Goal: Task Accomplishment & Management: Manage account settings

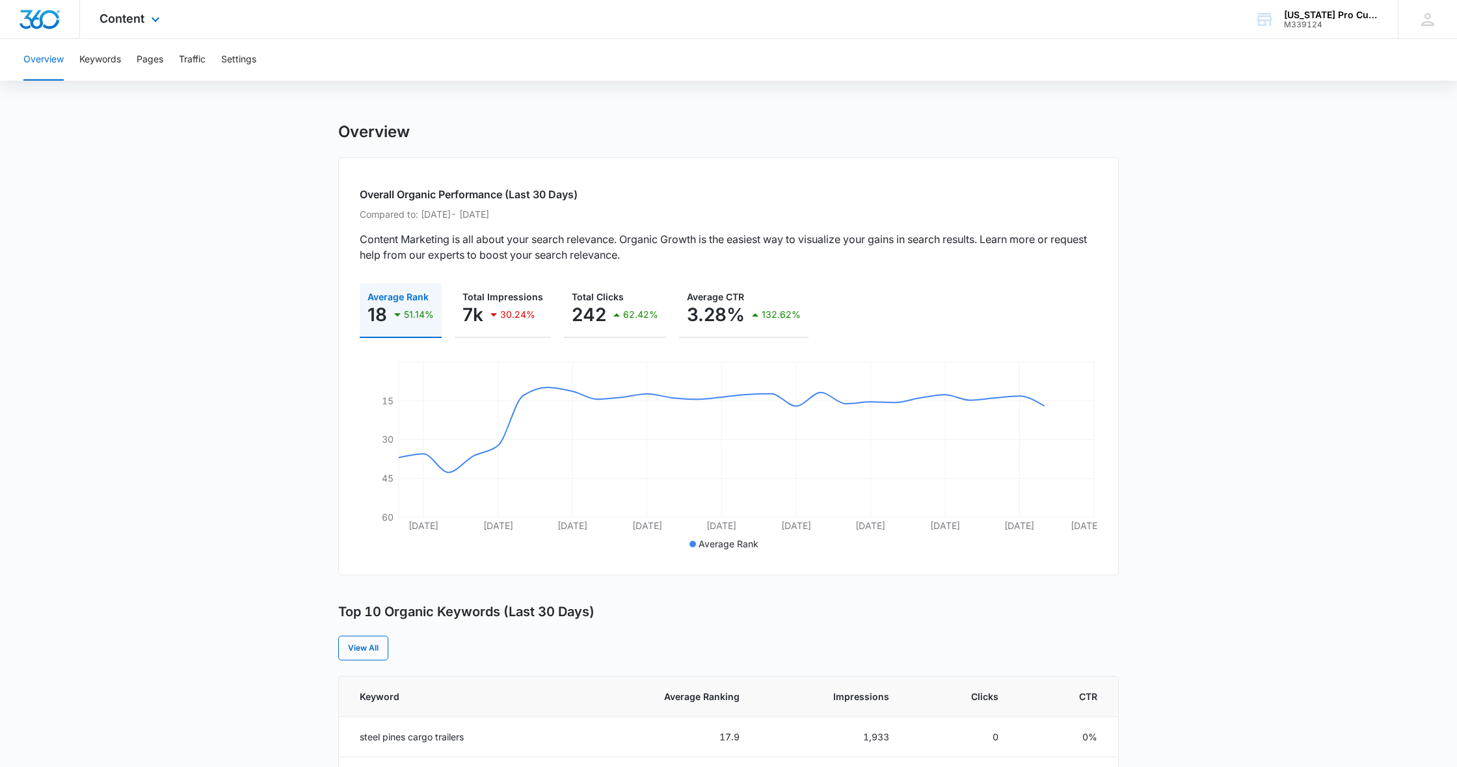
click at [34, 20] on img "Dashboard" at bounding box center [40, 20] width 42 height 20
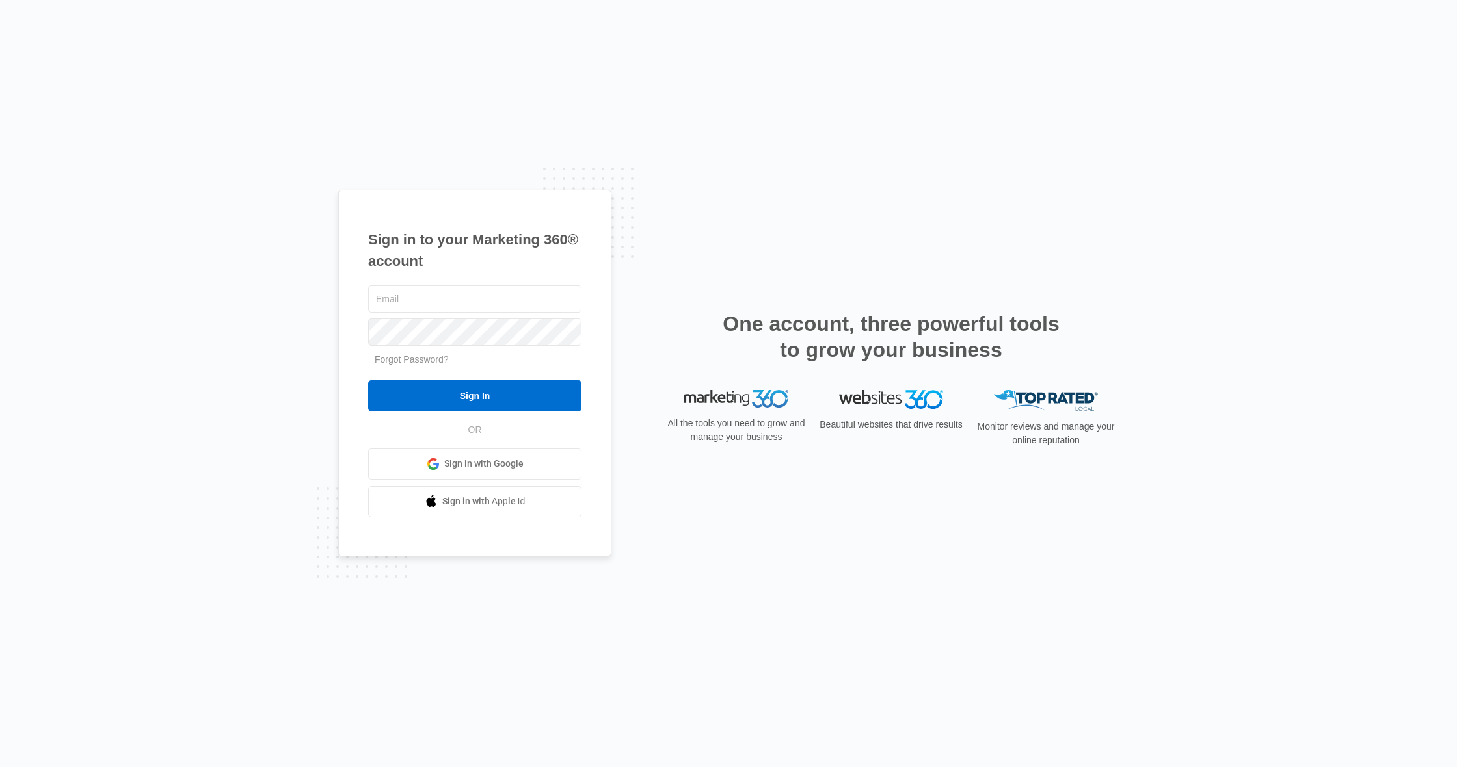
click at [517, 458] on span "Sign in with Google" at bounding box center [483, 464] width 79 height 14
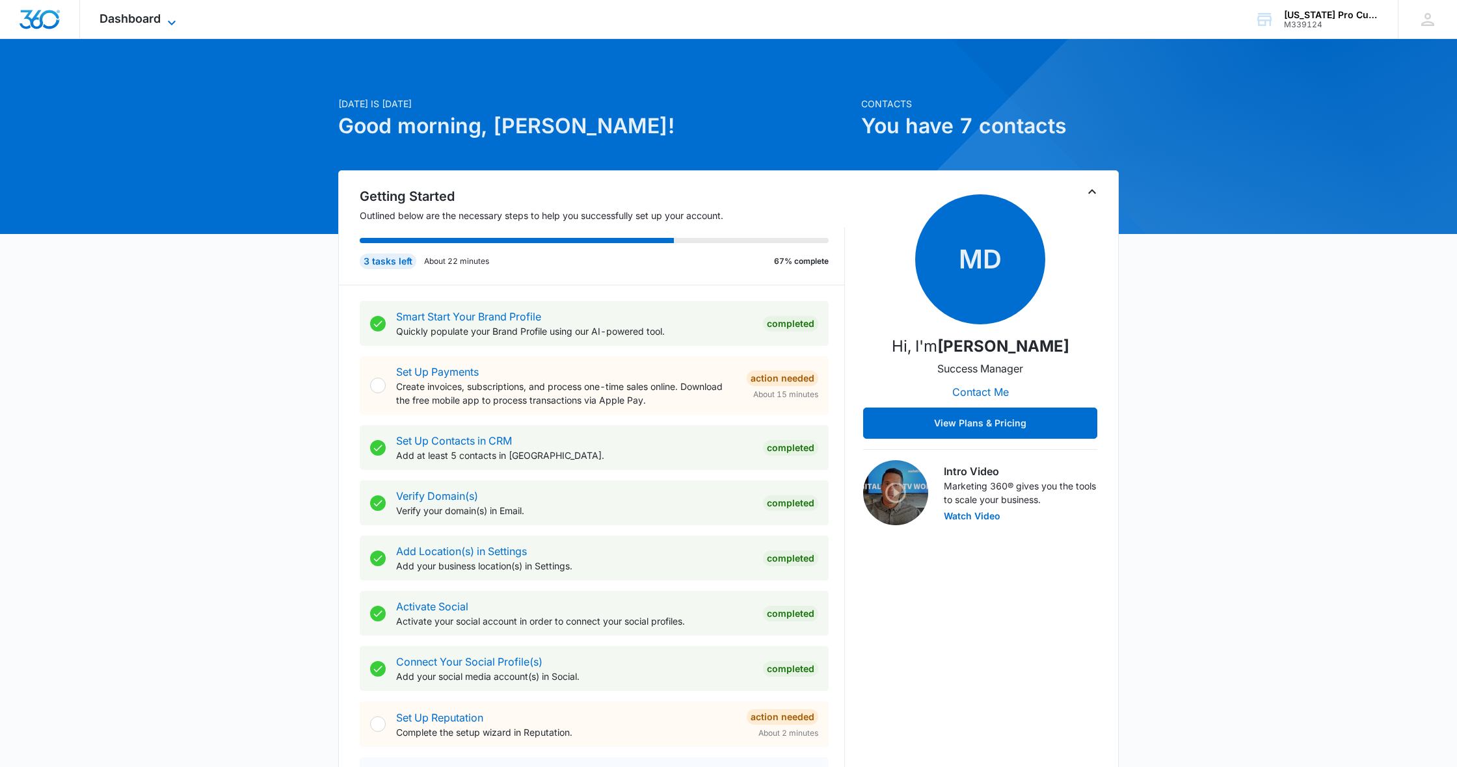
click at [168, 24] on icon at bounding box center [172, 23] width 16 height 16
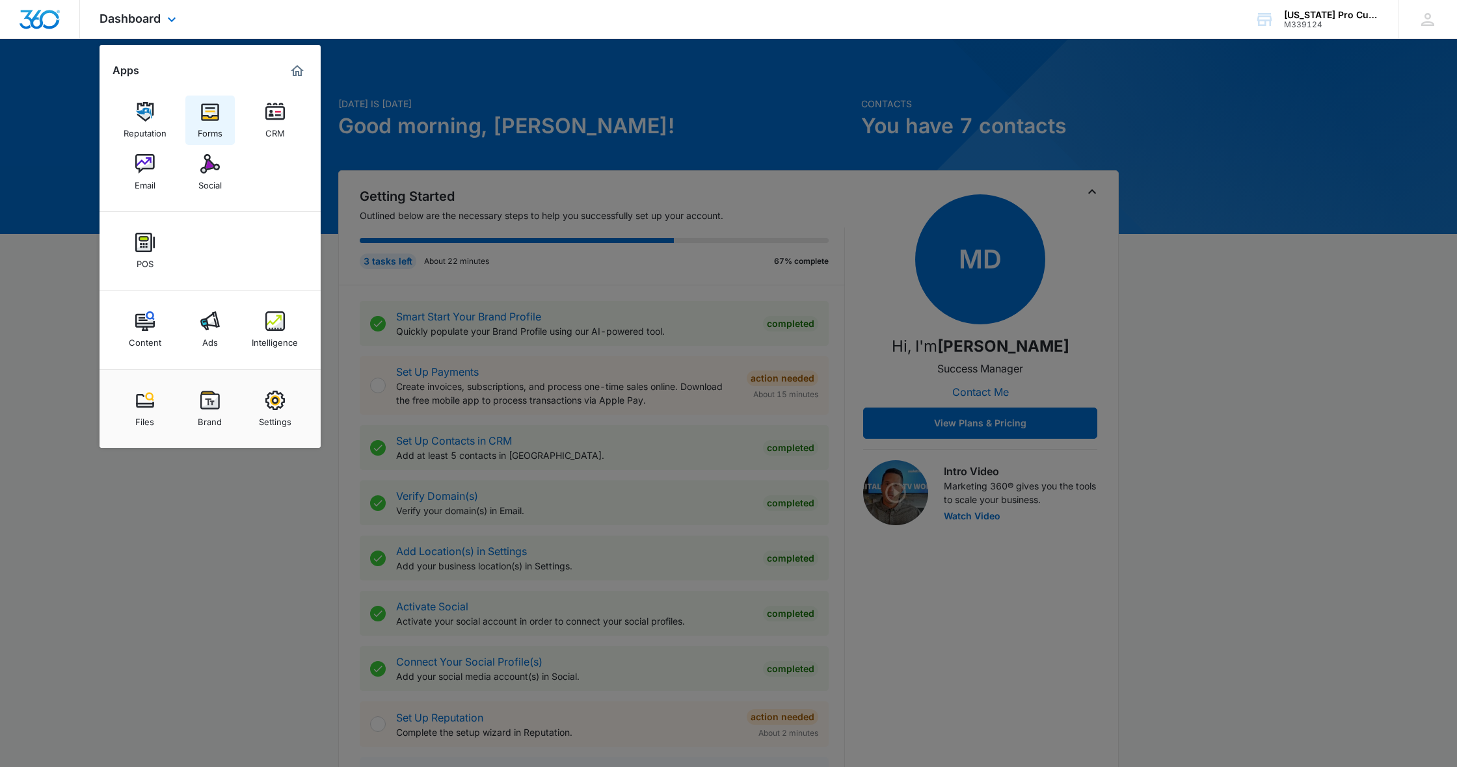
click at [198, 117] on link "Forms" at bounding box center [209, 120] width 49 height 49
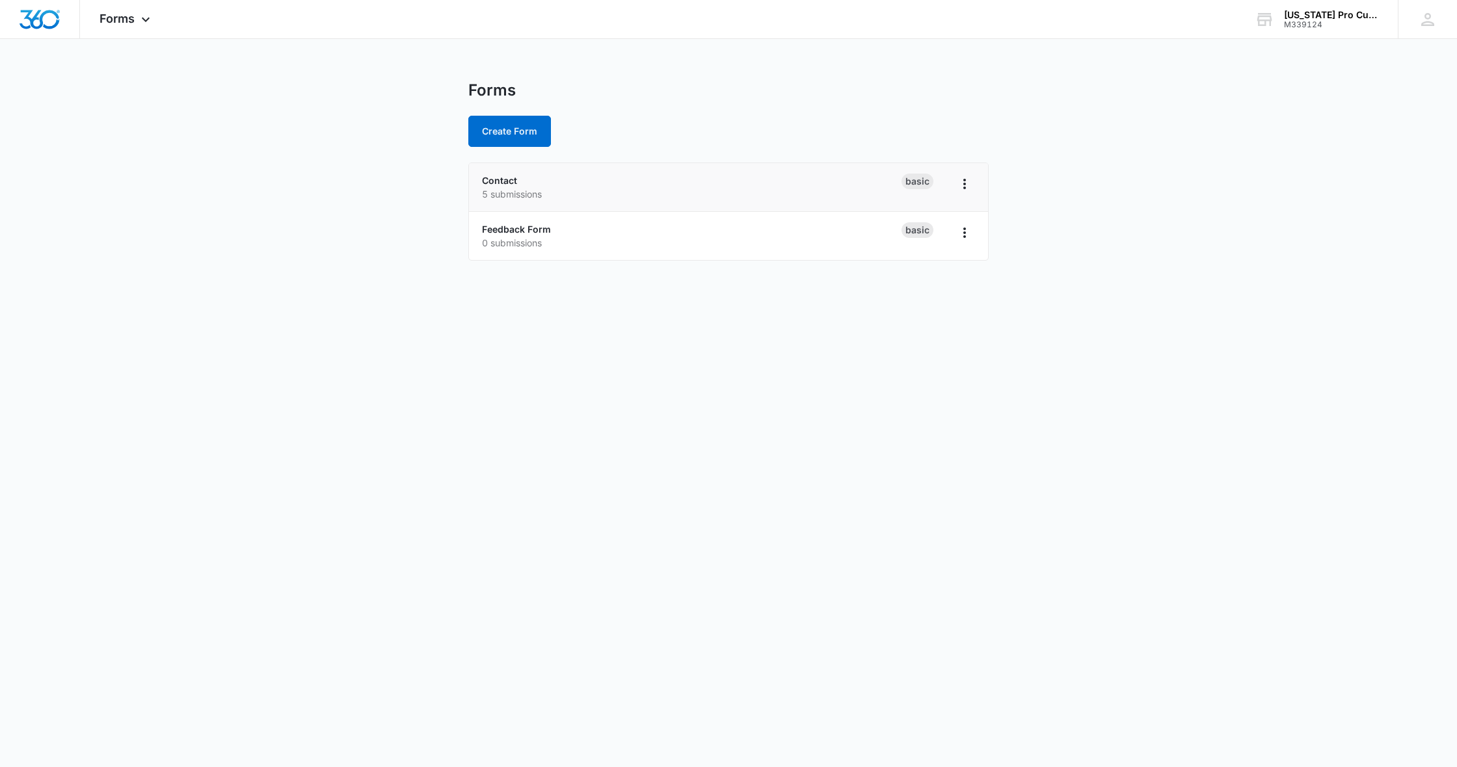
click at [650, 181] on div "Contact 5 submissions" at bounding box center [691, 187] width 419 height 27
click at [918, 185] on div "Basic" at bounding box center [917, 182] width 32 height 16
click at [964, 188] on icon "Overflow Menu" at bounding box center [964, 184] width 3 height 10
drag, startPoint x: 797, startPoint y: 190, endPoint x: 789, endPoint y: 189, distance: 7.8
click at [793, 190] on p "5 submissions" at bounding box center [691, 194] width 419 height 14
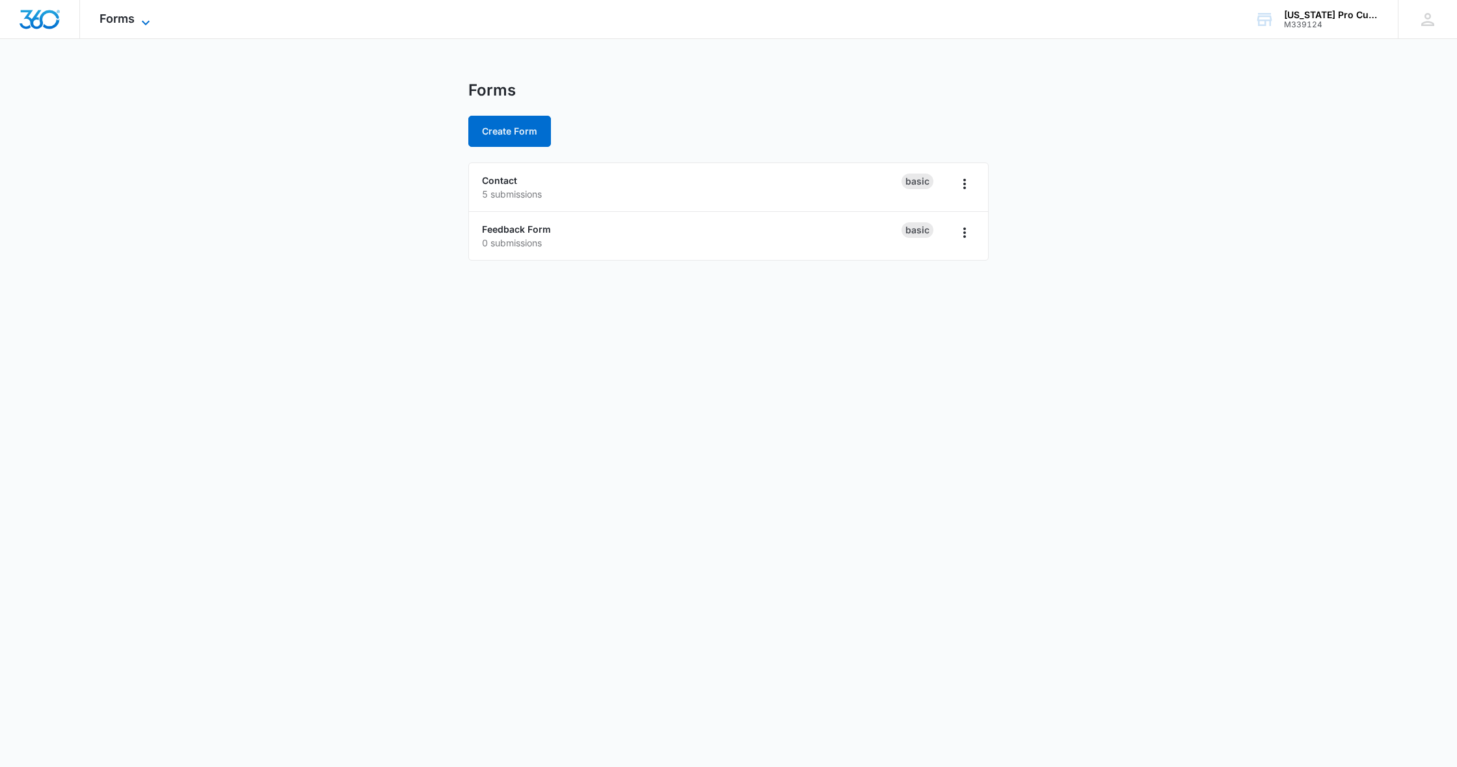
click at [138, 20] on icon at bounding box center [146, 23] width 16 height 16
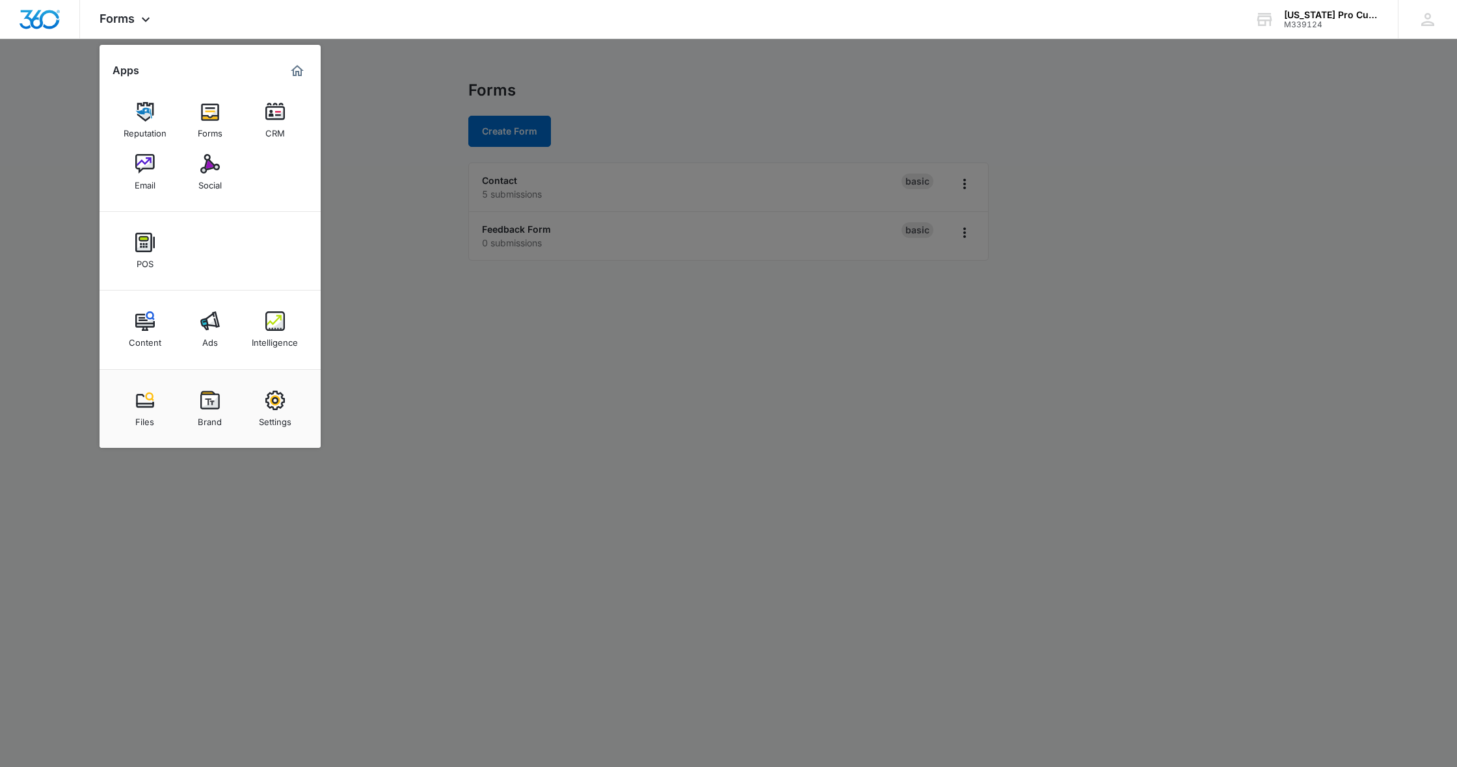
drag, startPoint x: 146, startPoint y: 170, endPoint x: 151, endPoint y: 164, distance: 8.3
click at [147, 168] on img at bounding box center [145, 164] width 20 height 20
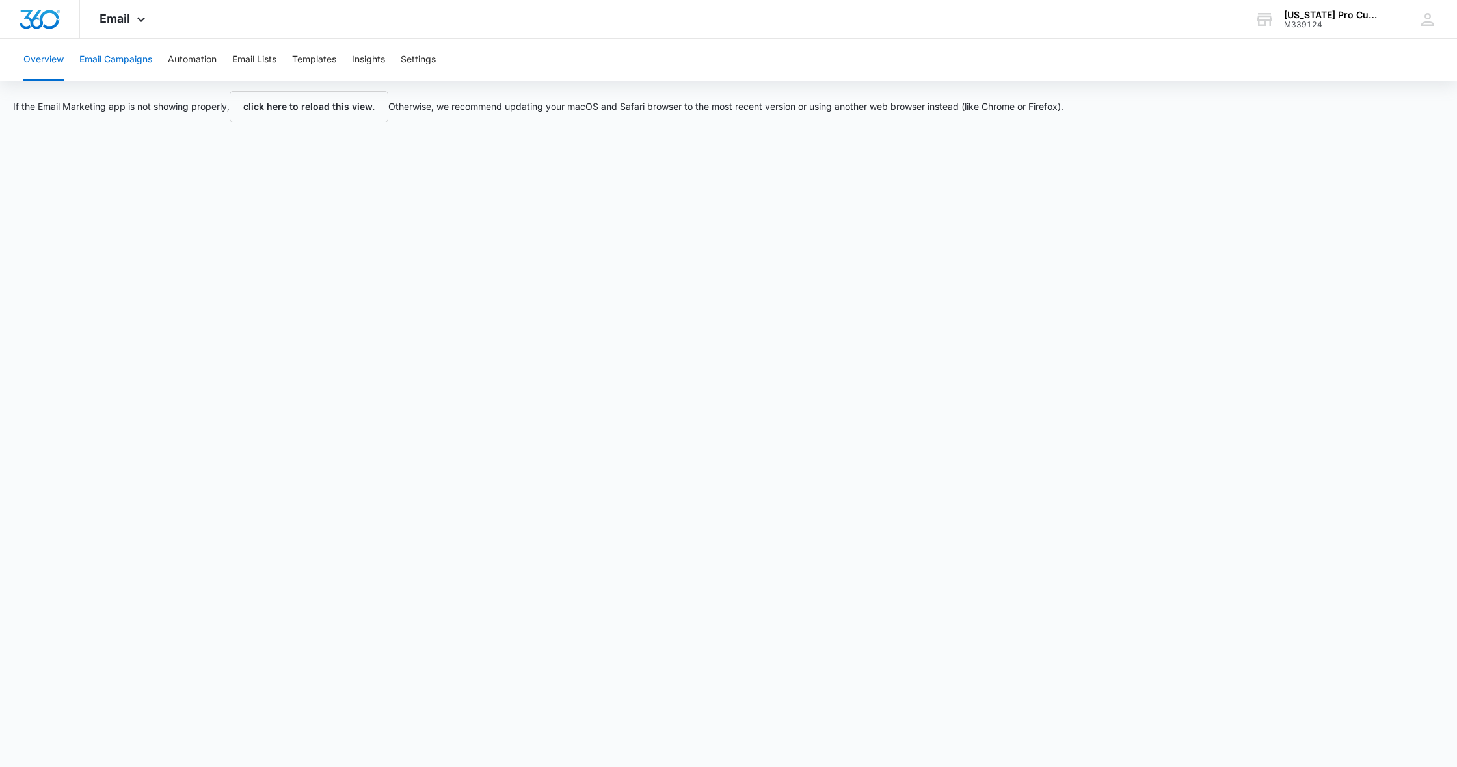
click at [112, 70] on button "Email Campaigns" at bounding box center [115, 60] width 73 height 42
click at [186, 62] on button "Automation" at bounding box center [192, 60] width 49 height 42
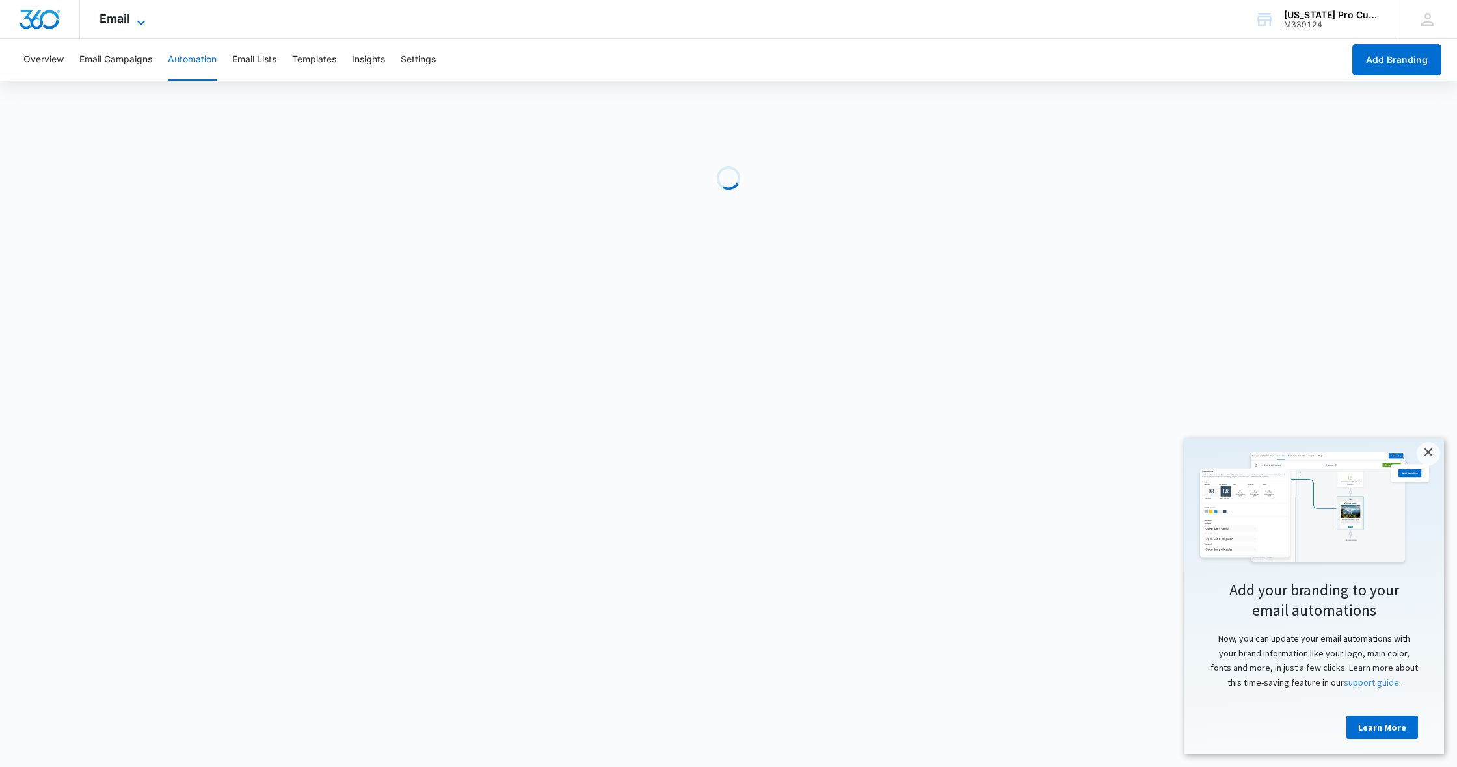
click at [131, 23] on div "Email Apps Reputation Forms CRM Email Social POS Content Ads Intelligence Files…" at bounding box center [124, 19] width 88 height 38
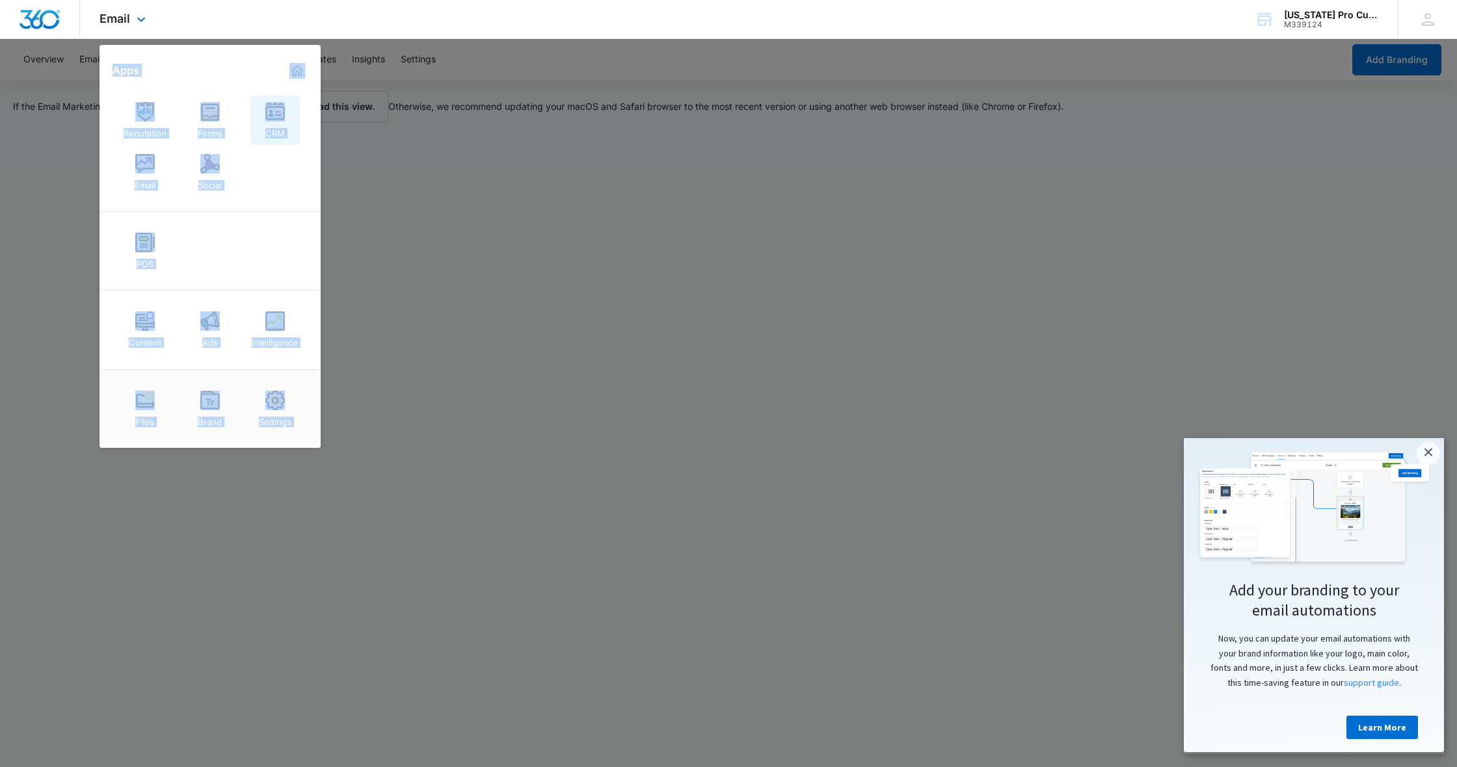
click at [279, 119] on img at bounding box center [275, 112] width 20 height 20
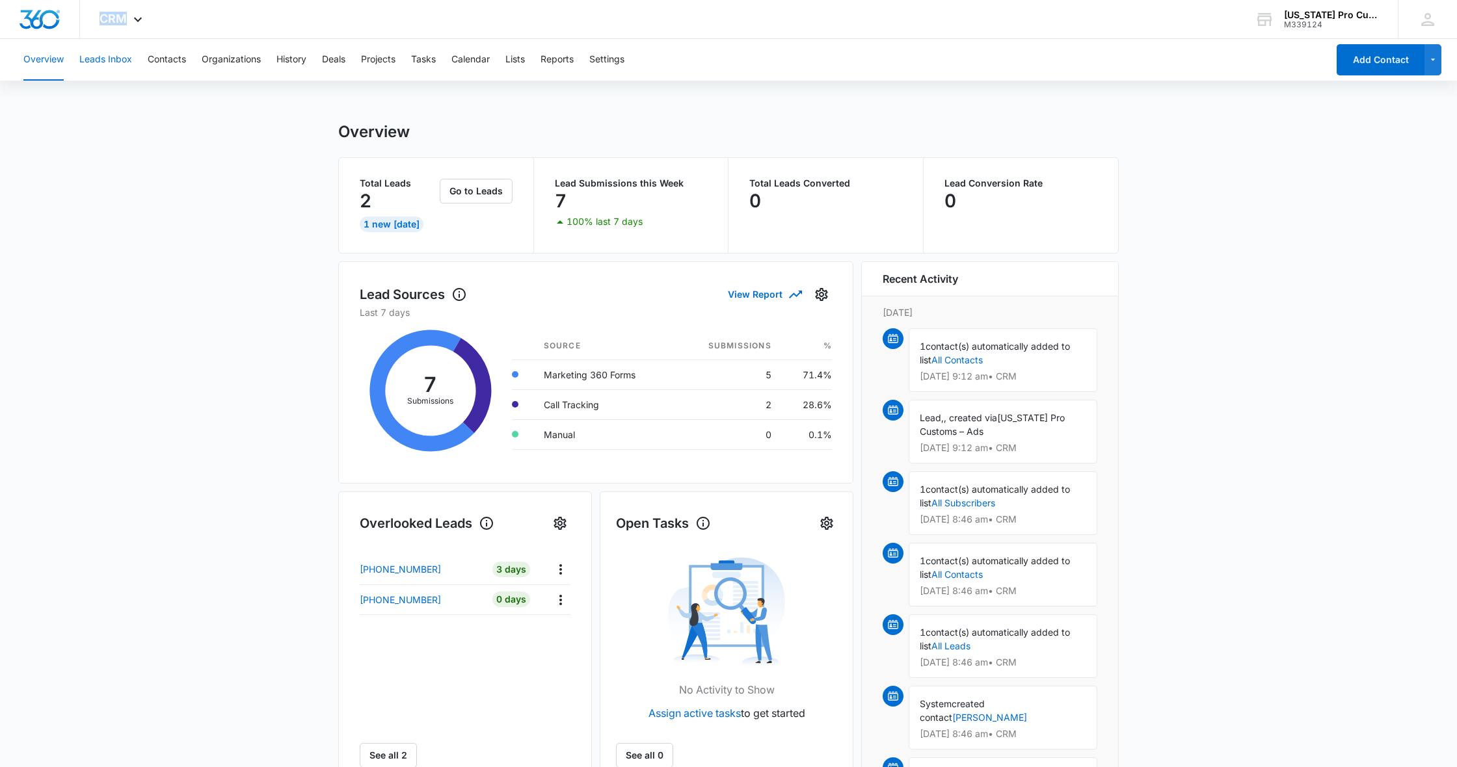
click at [112, 64] on button "Leads Inbox" at bounding box center [105, 60] width 53 height 42
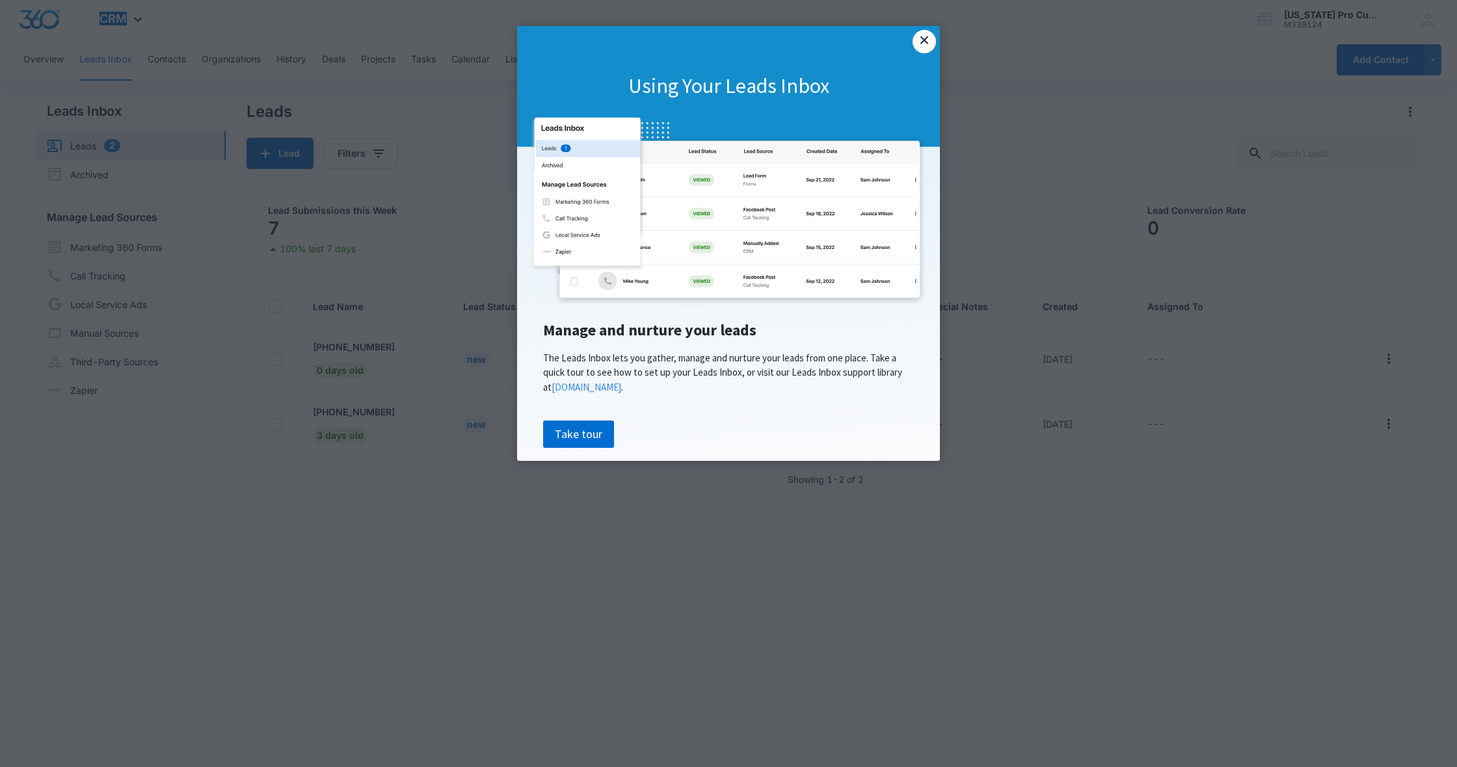
click at [919, 38] on link "×" at bounding box center [923, 41] width 23 height 23
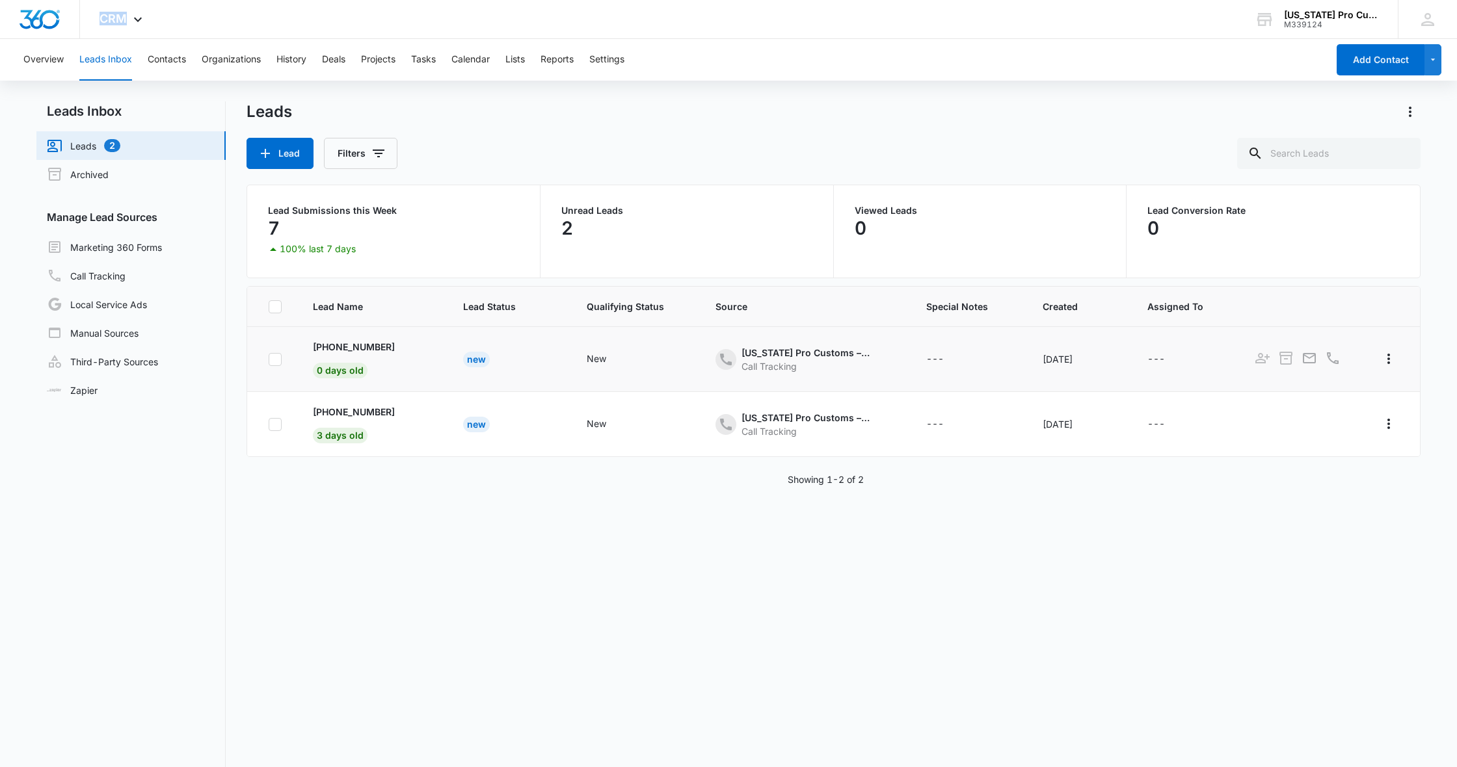
click at [469, 363] on div "New" at bounding box center [476, 360] width 27 height 16
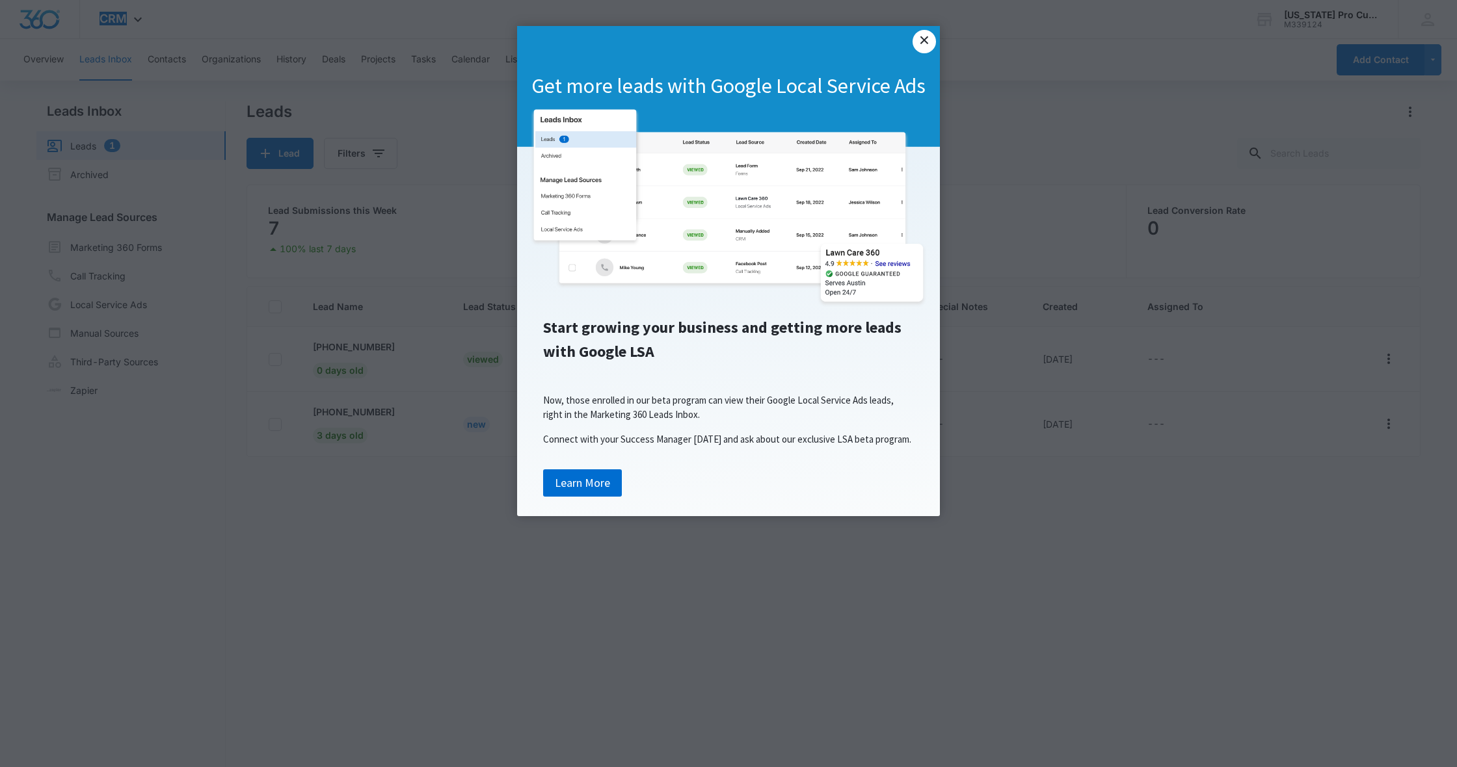
click at [923, 44] on link "×" at bounding box center [923, 41] width 23 height 23
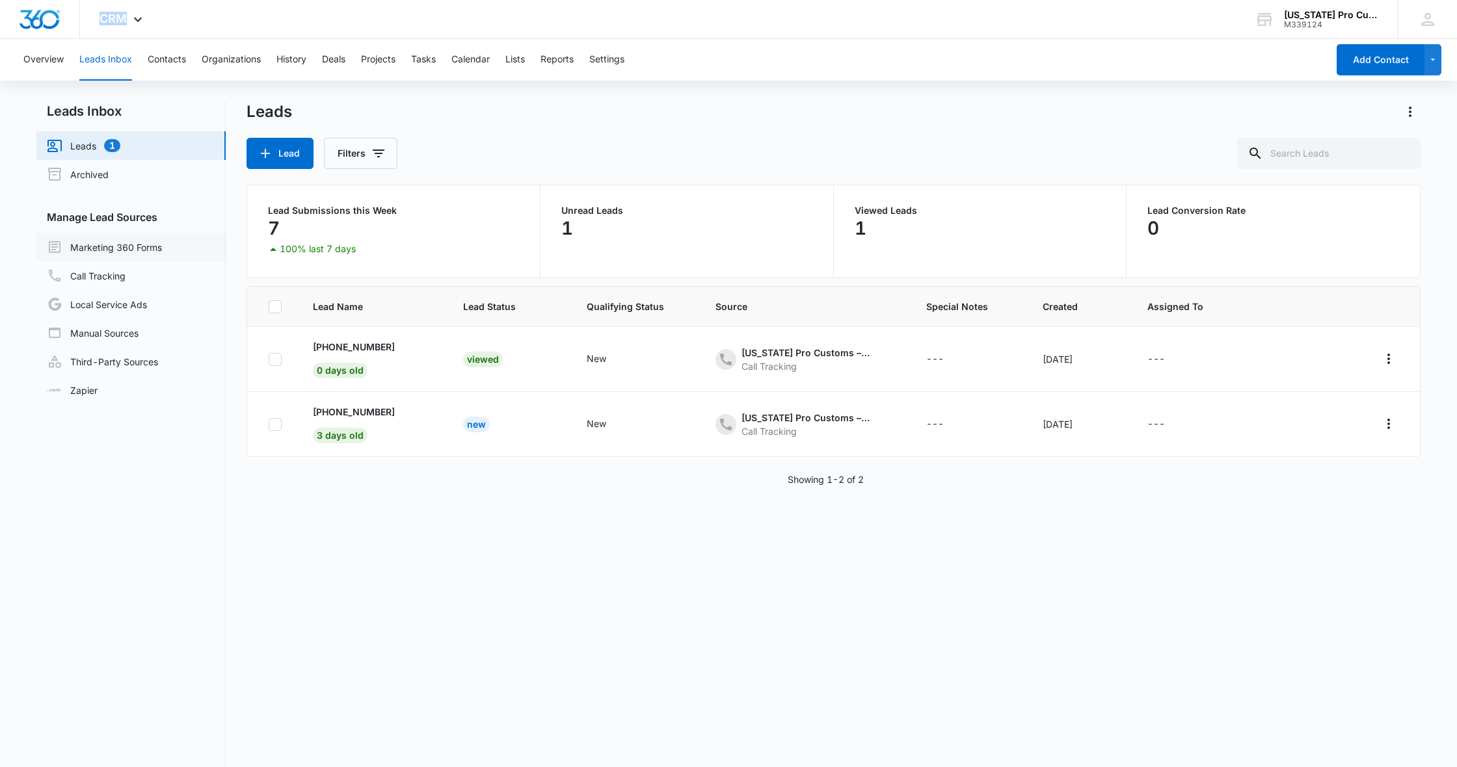
click at [127, 239] on link "Marketing 360 Forms" at bounding box center [104, 247] width 115 height 16
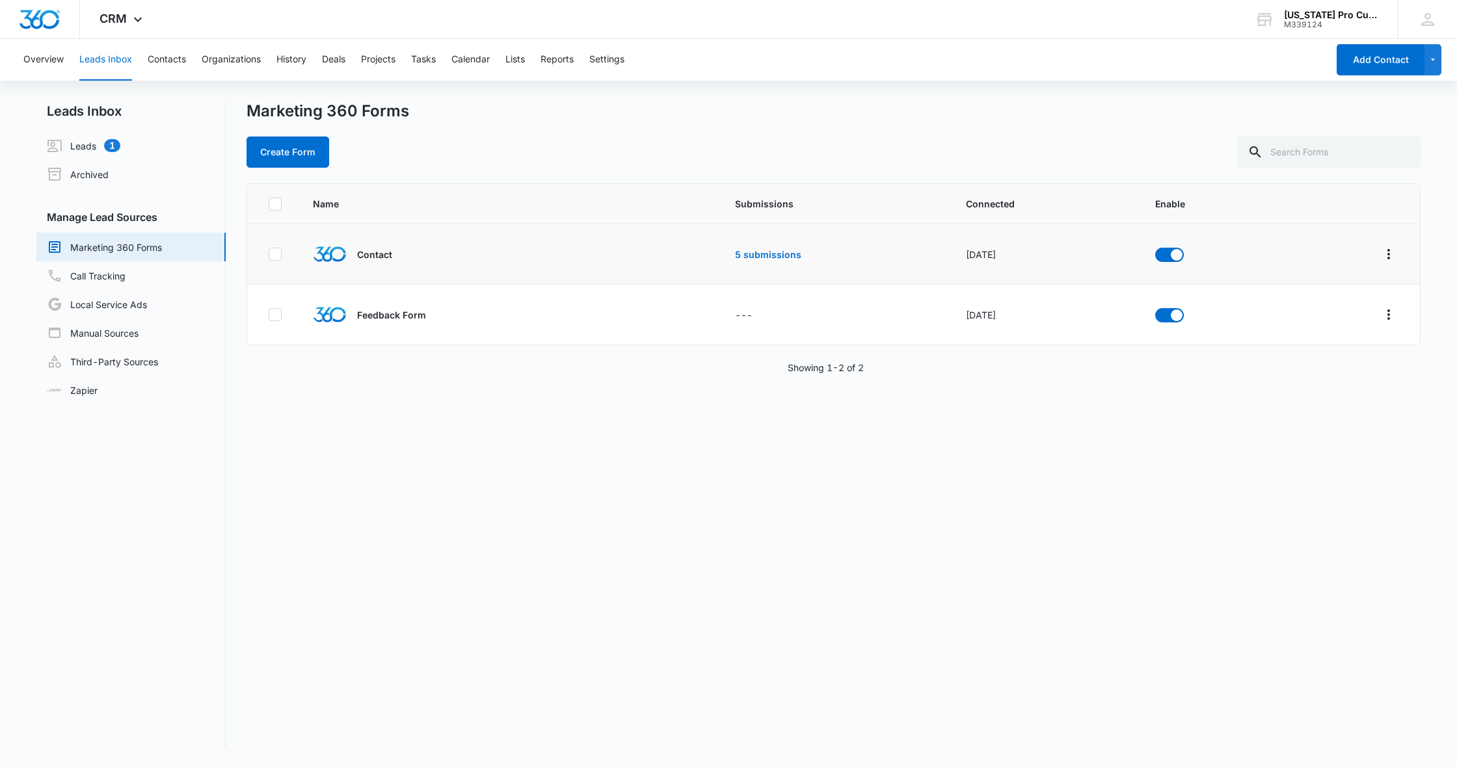
click at [270, 251] on icon at bounding box center [275, 254] width 12 height 12
click at [269, 254] on input "checkbox" at bounding box center [268, 254] width 1 height 1
click at [272, 251] on icon at bounding box center [275, 254] width 12 height 12
click at [269, 254] on input "checkbox" at bounding box center [268, 254] width 1 height 1
checkbox input "false"
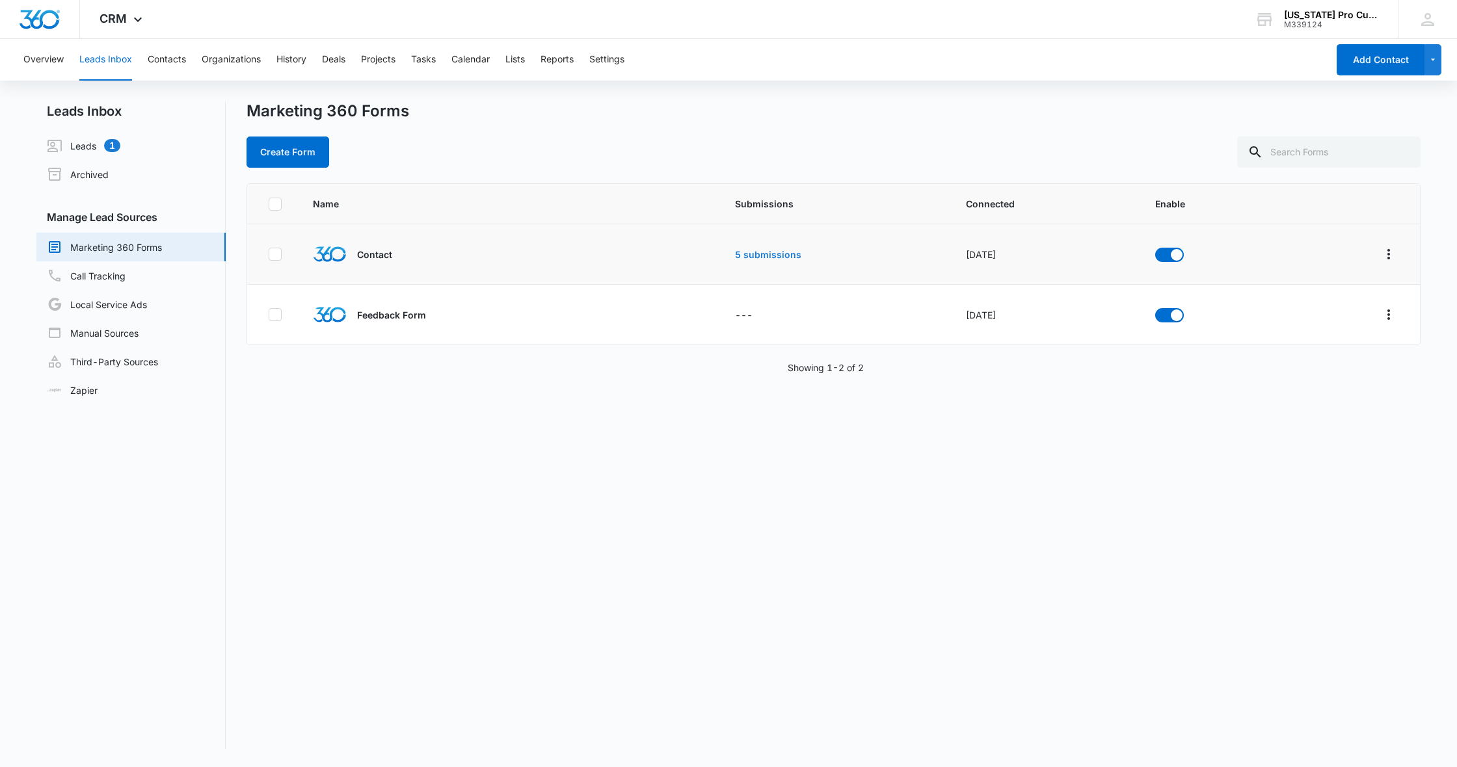
drag, startPoint x: 631, startPoint y: 268, endPoint x: 752, endPoint y: 252, distance: 122.6
click at [633, 267] on td "Contact" at bounding box center [468, 254] width 342 height 60
click at [760, 252] on link "5 submissions" at bounding box center [768, 254] width 66 height 11
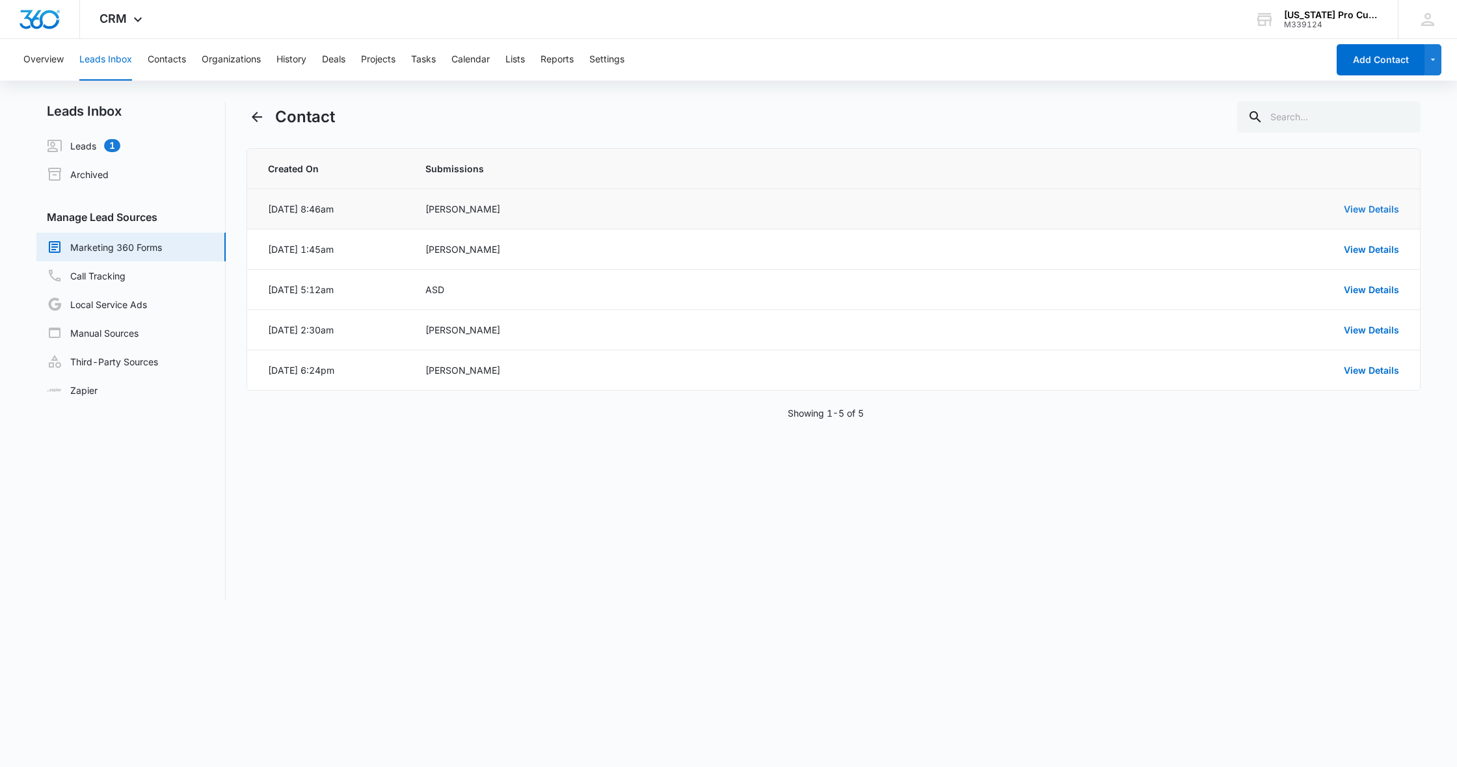
click at [1355, 206] on link "View Details" at bounding box center [1370, 209] width 55 height 11
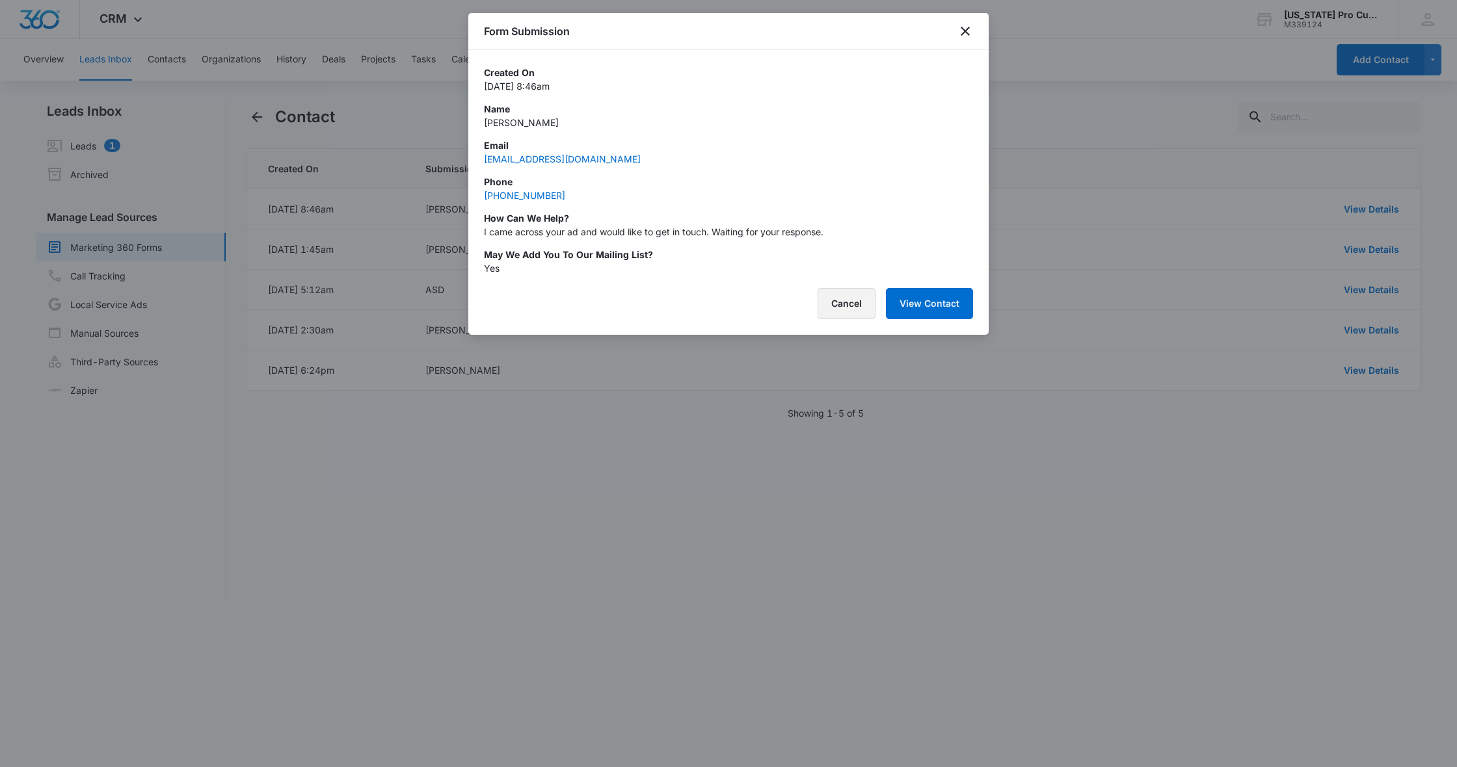
click at [850, 301] on button "Cancel" at bounding box center [846, 303] width 58 height 31
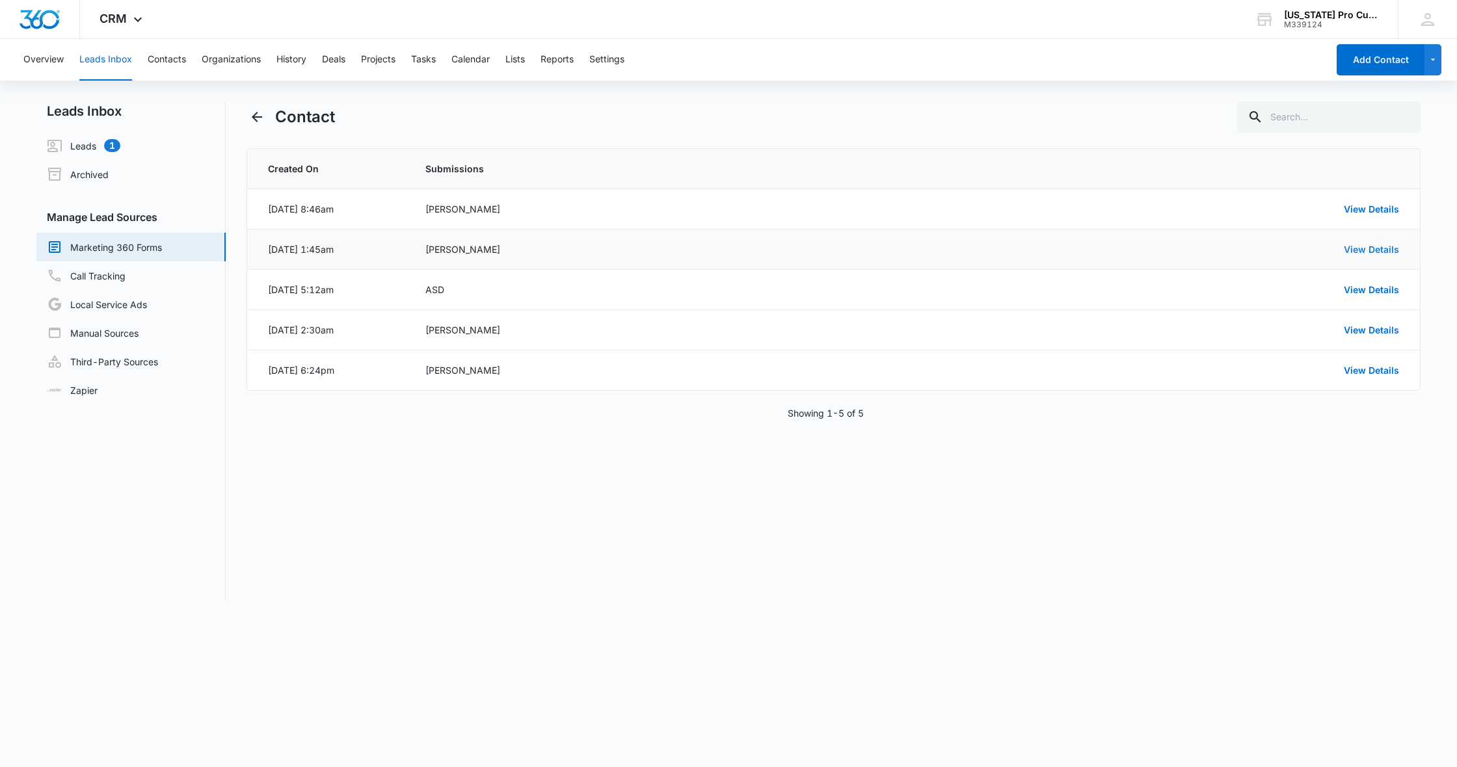
click at [1382, 246] on link "View Details" at bounding box center [1370, 249] width 55 height 11
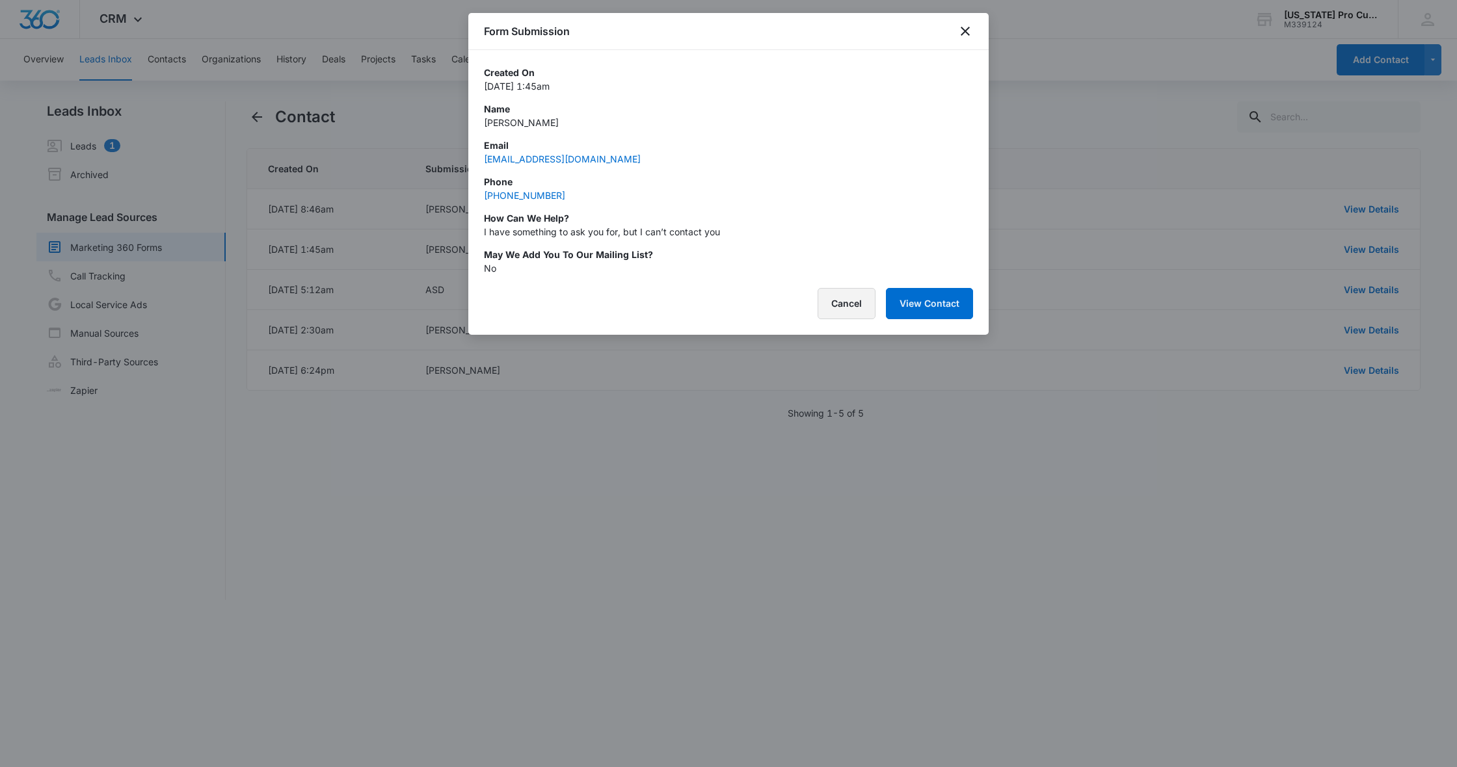
click at [840, 308] on button "Cancel" at bounding box center [846, 303] width 58 height 31
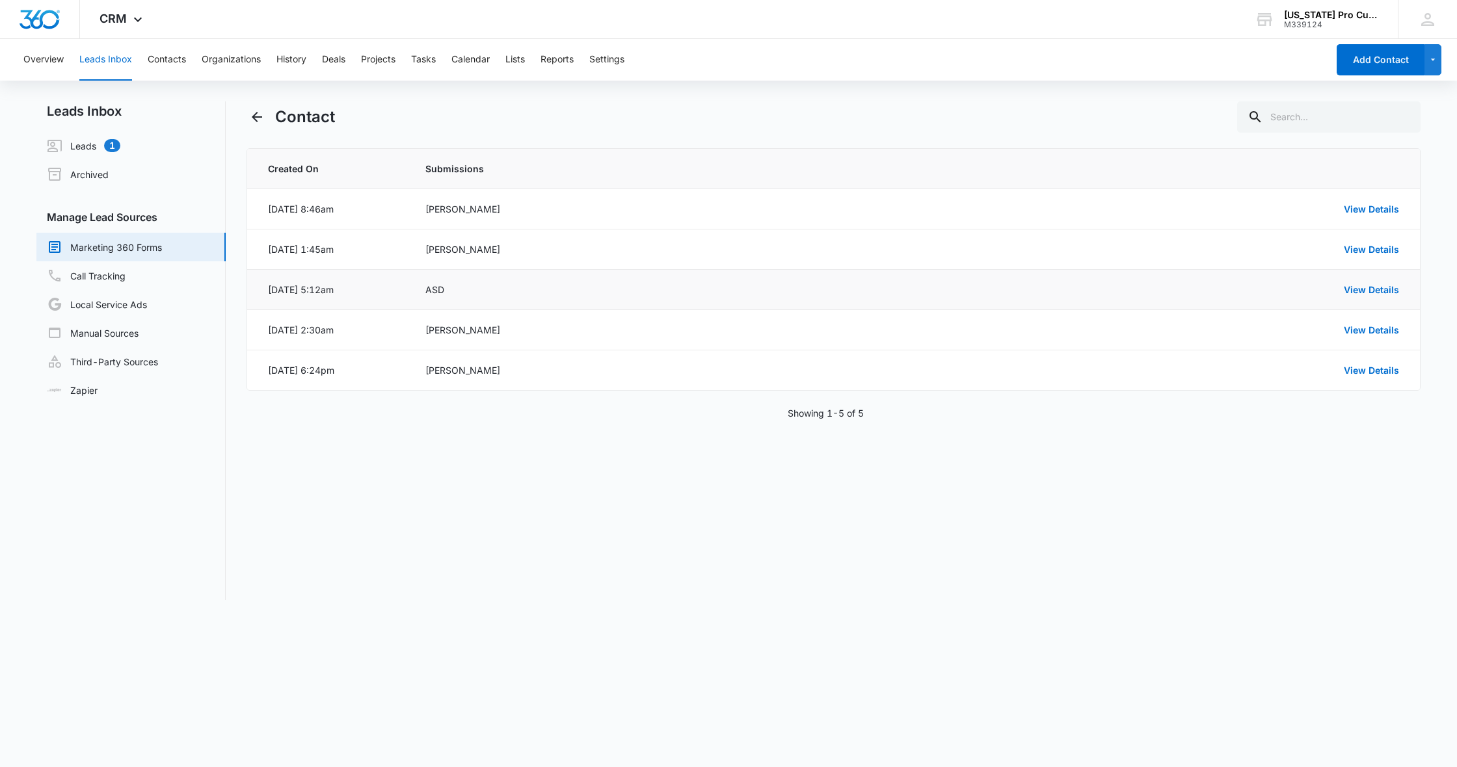
click at [470, 299] on td "ASD" at bounding box center [681, 290] width 542 height 40
click at [1384, 292] on link "View Details" at bounding box center [1370, 289] width 55 height 11
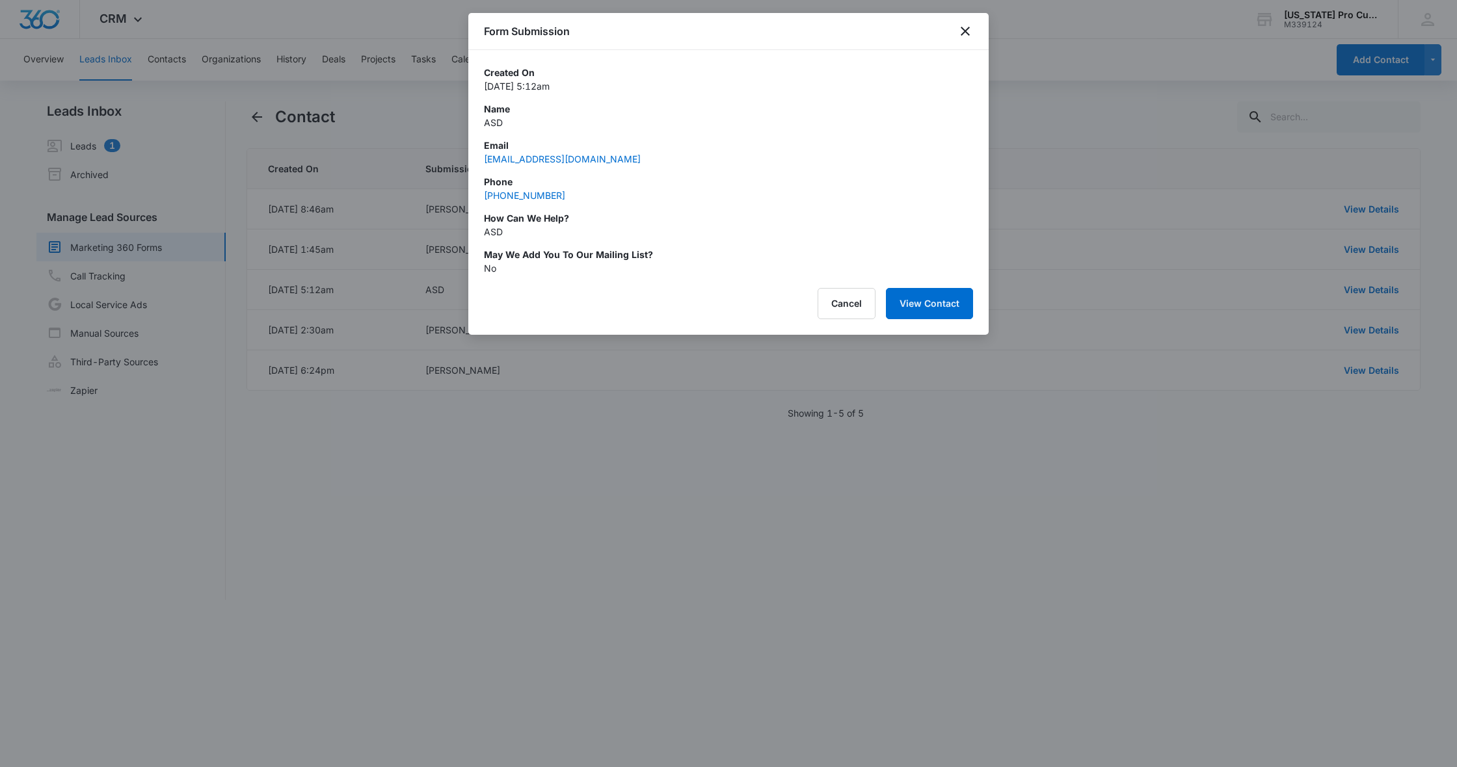
click at [1099, 248] on div at bounding box center [728, 383] width 1457 height 767
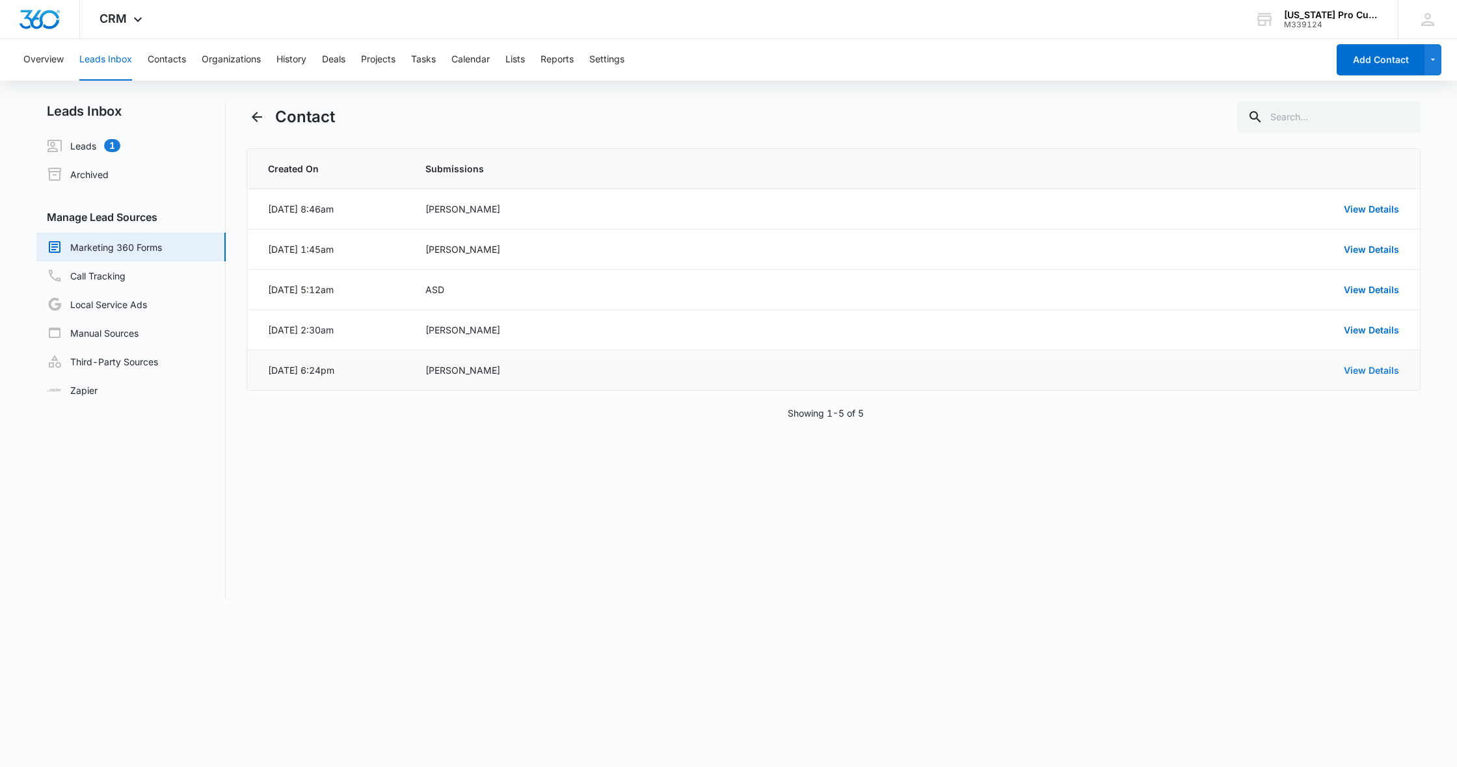
click at [1380, 371] on link "View Details" at bounding box center [1370, 370] width 55 height 11
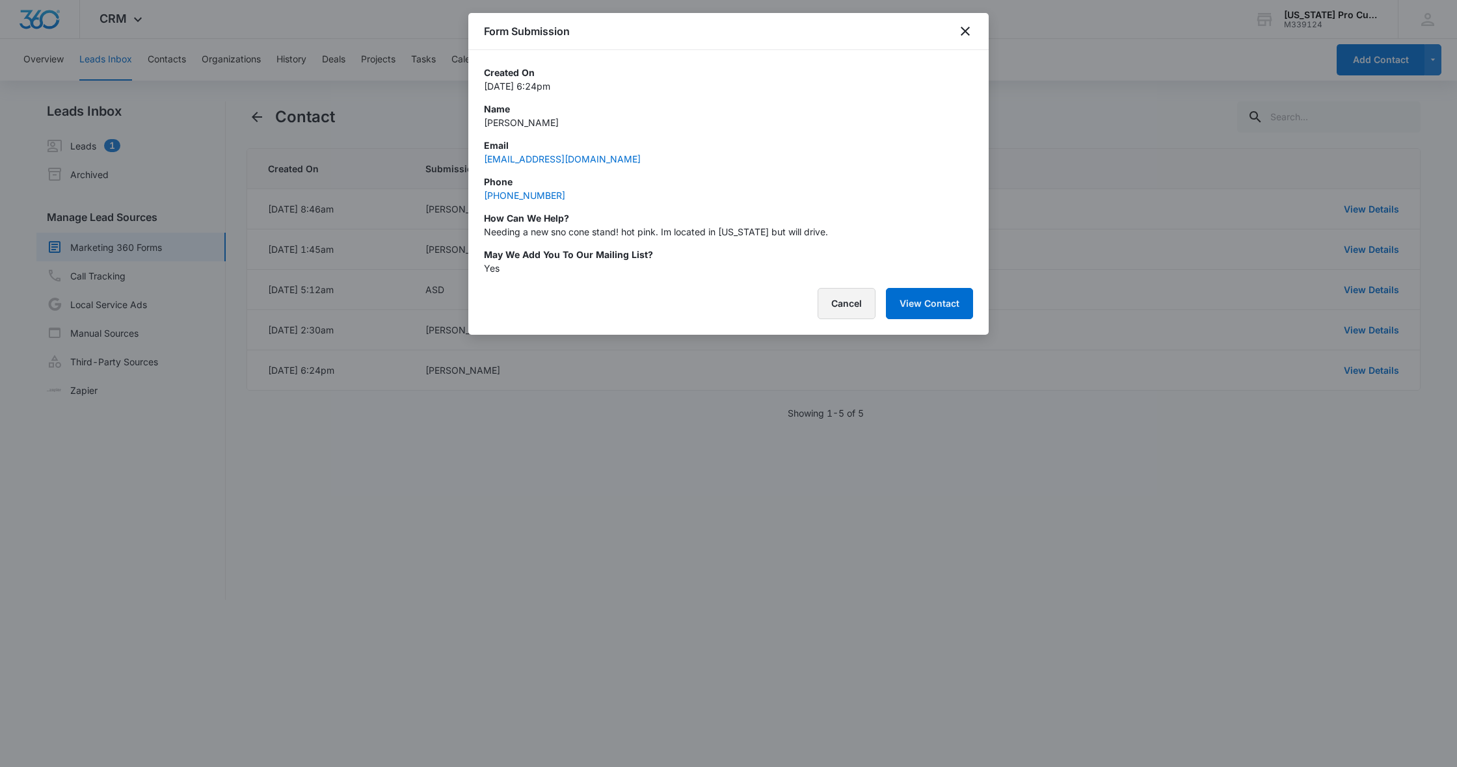
click at [845, 303] on button "Cancel" at bounding box center [846, 303] width 58 height 31
